Goal: Share content

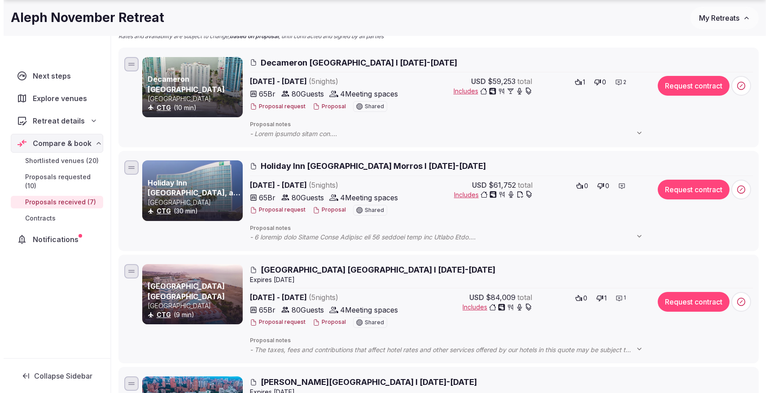
scroll to position [152, 0]
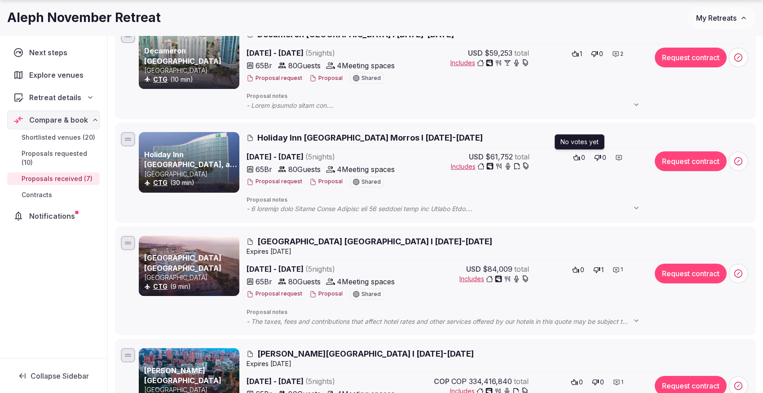
click at [583, 158] on span "0" at bounding box center [583, 157] width 4 height 9
click at [623, 158] on div at bounding box center [618, 157] width 13 height 13
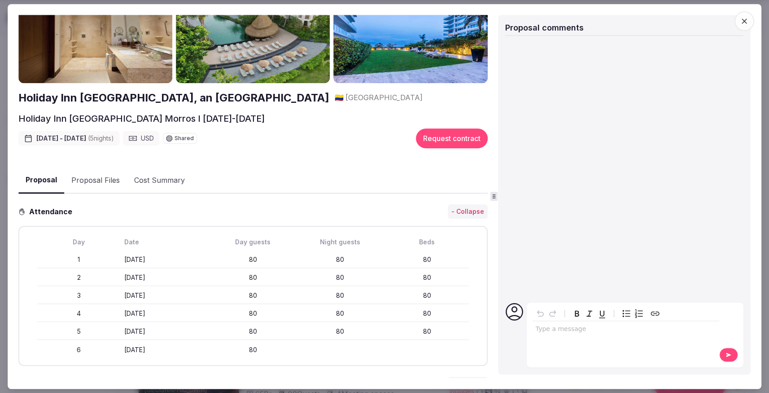
scroll to position [52, 0]
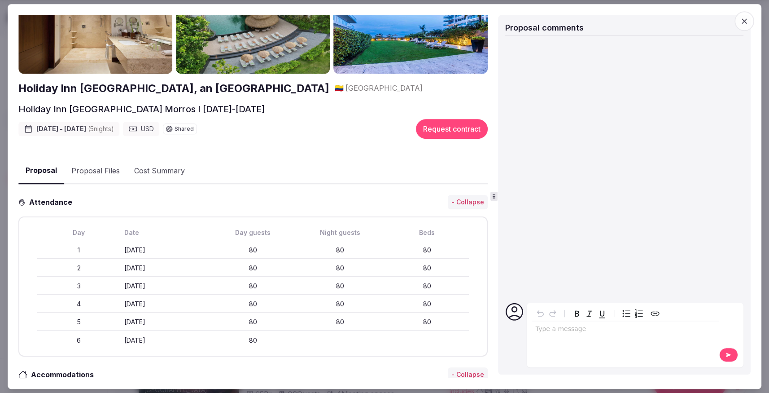
click at [549, 344] on div "Type a message" at bounding box center [625, 334] width 187 height 56
click at [549, 336] on div "editable markdown" at bounding box center [625, 330] width 187 height 18
click at [723, 359] on button at bounding box center [729, 354] width 19 height 14
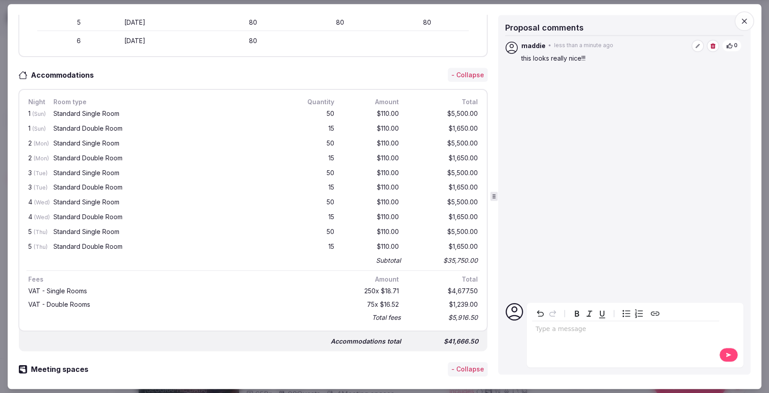
scroll to position [0, 0]
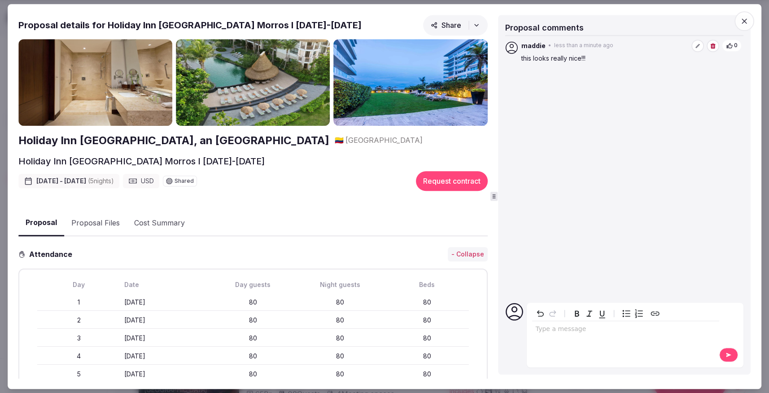
click at [438, 24] on span "Share" at bounding box center [446, 25] width 31 height 9
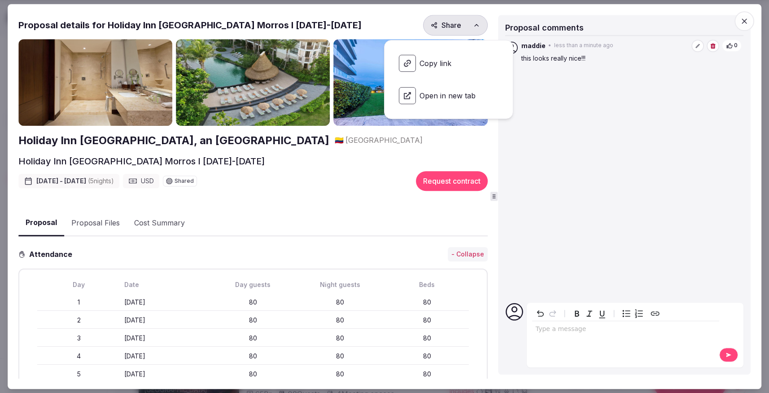
click at [439, 61] on span "Copy link" at bounding box center [449, 63] width 114 height 31
click at [307, 146] on div "Holiday Inn [GEOGRAPHIC_DATA] Morros, an IHG Hotel 🇨🇴 [GEOGRAPHIC_DATA]" at bounding box center [252, 140] width 469 height 15
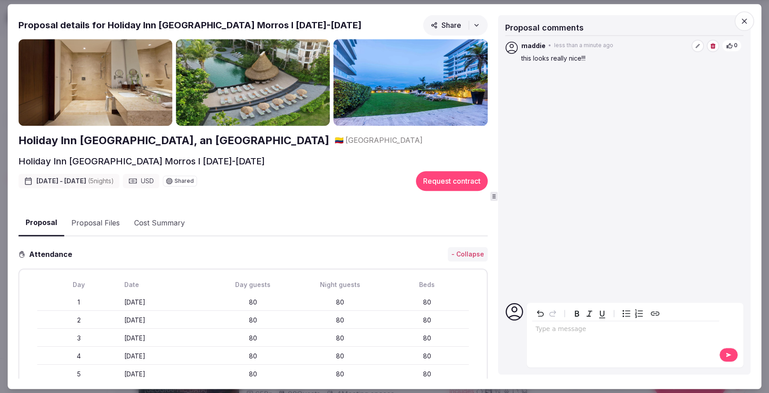
click at [314, 93] on img at bounding box center [253, 82] width 154 height 87
click at [398, 79] on img at bounding box center [411, 82] width 154 height 87
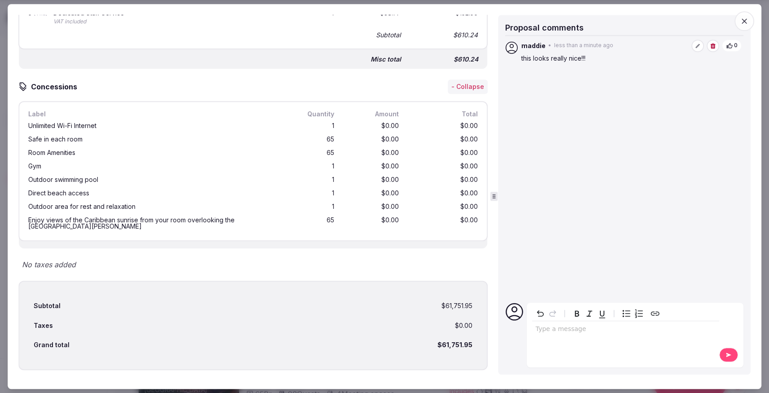
scroll to position [2060, 0]
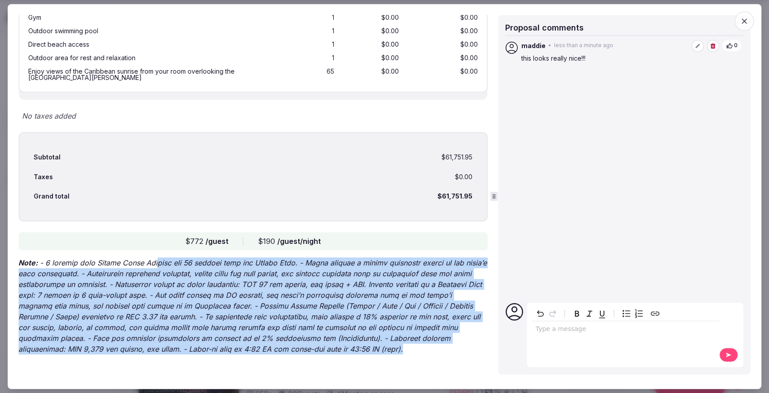
drag, startPoint x: 156, startPoint y: 263, endPoint x: 366, endPoint y: 348, distance: 226.7
click at [366, 348] on p "Note:" at bounding box center [252, 305] width 469 height 97
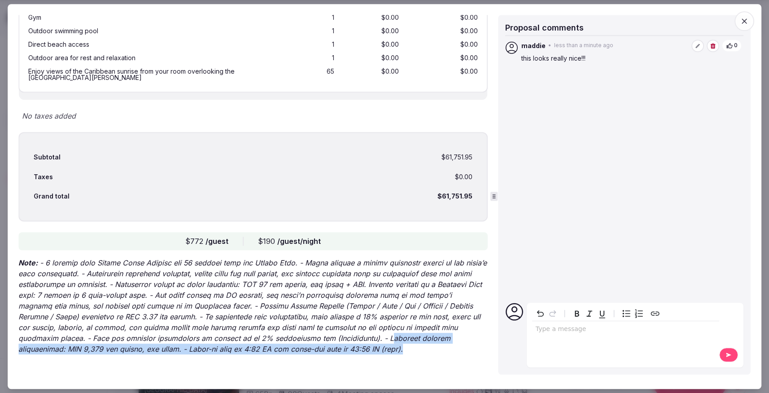
drag, startPoint x: 362, startPoint y: 338, endPoint x: 366, endPoint y: 349, distance: 11.5
click at [366, 349] on p "Note:" at bounding box center [252, 305] width 469 height 97
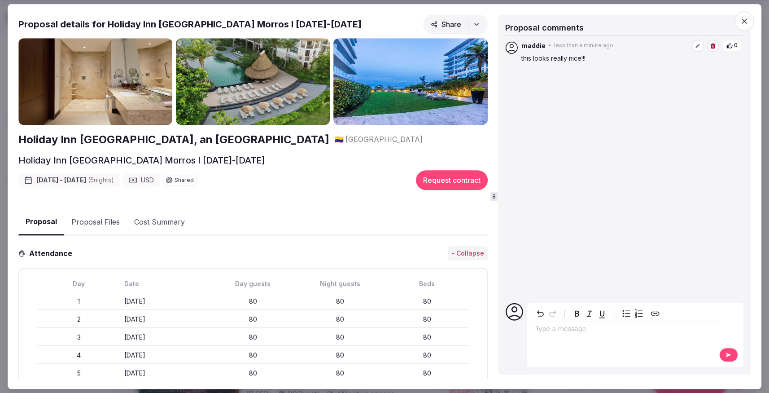
scroll to position [0, 0]
